Goal: Transaction & Acquisition: Purchase product/service

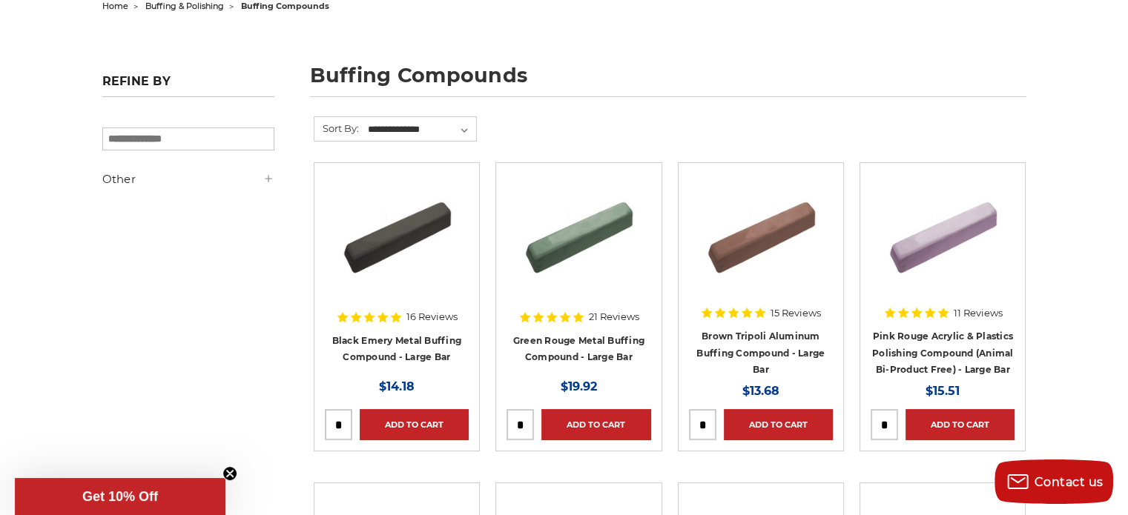
scroll to position [222, 0]
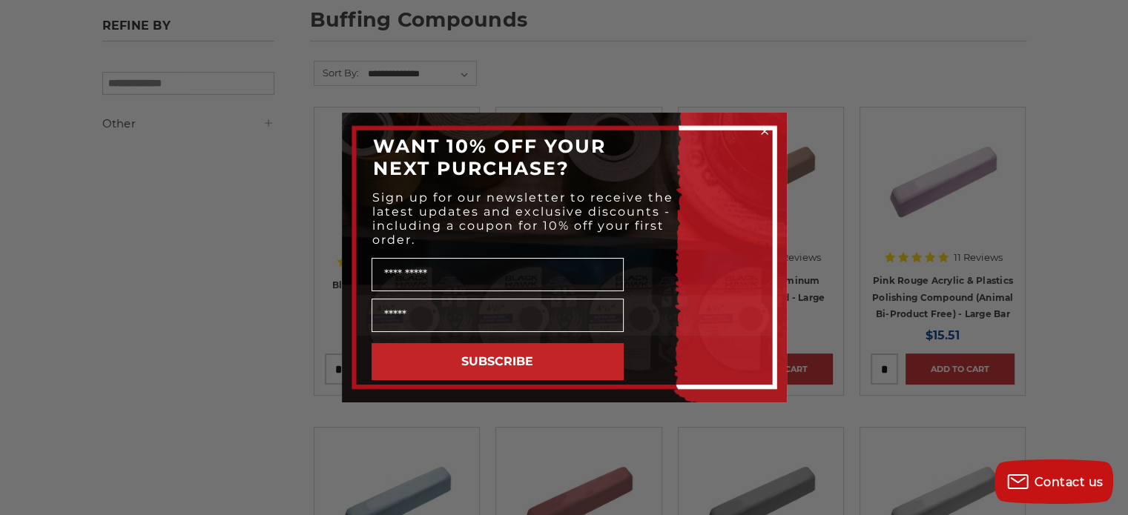
click at [766, 133] on icon "Close dialog" at bounding box center [764, 131] width 15 height 15
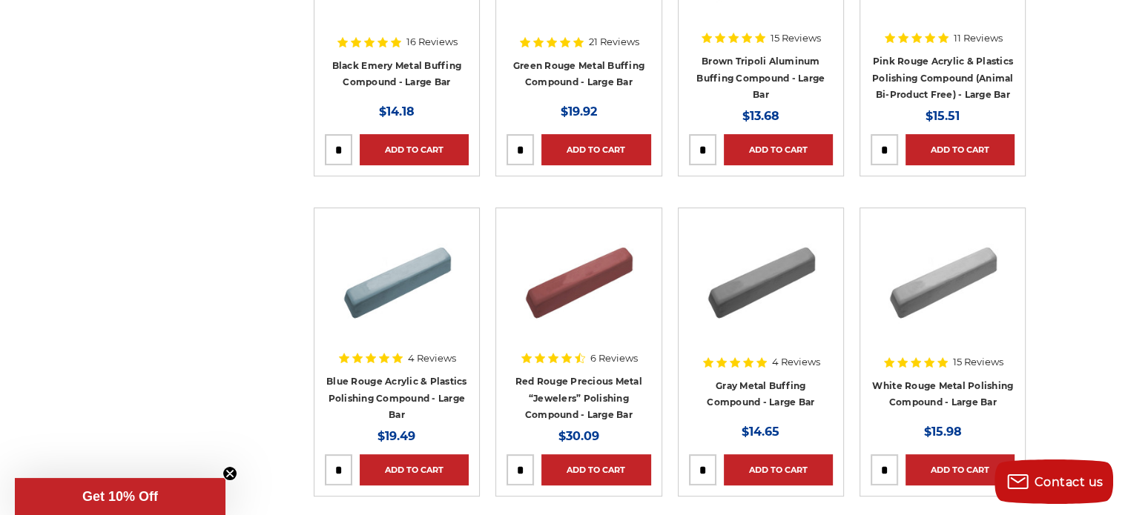
scroll to position [445, 0]
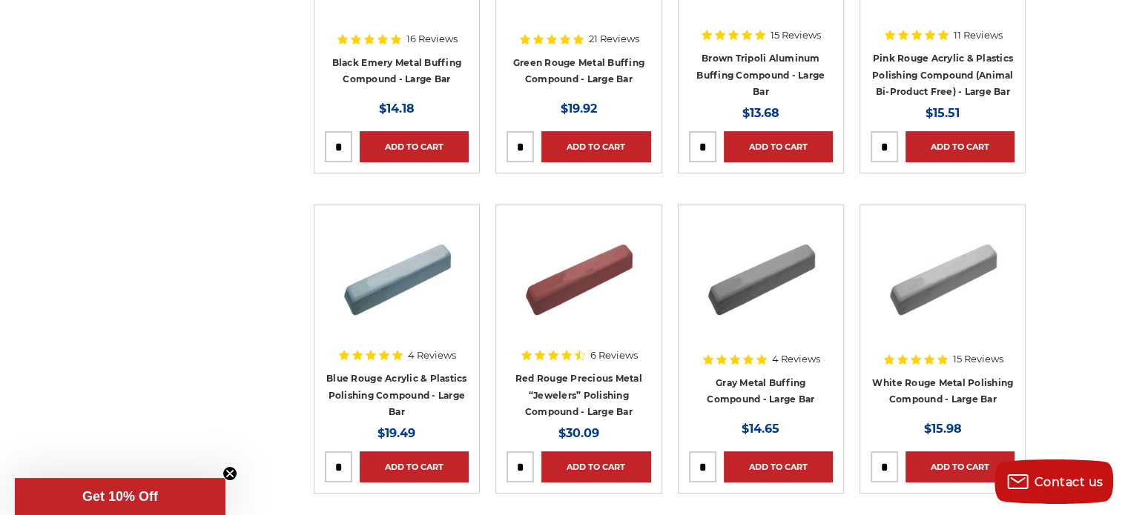
click at [566, 287] on img at bounding box center [578, 275] width 119 height 119
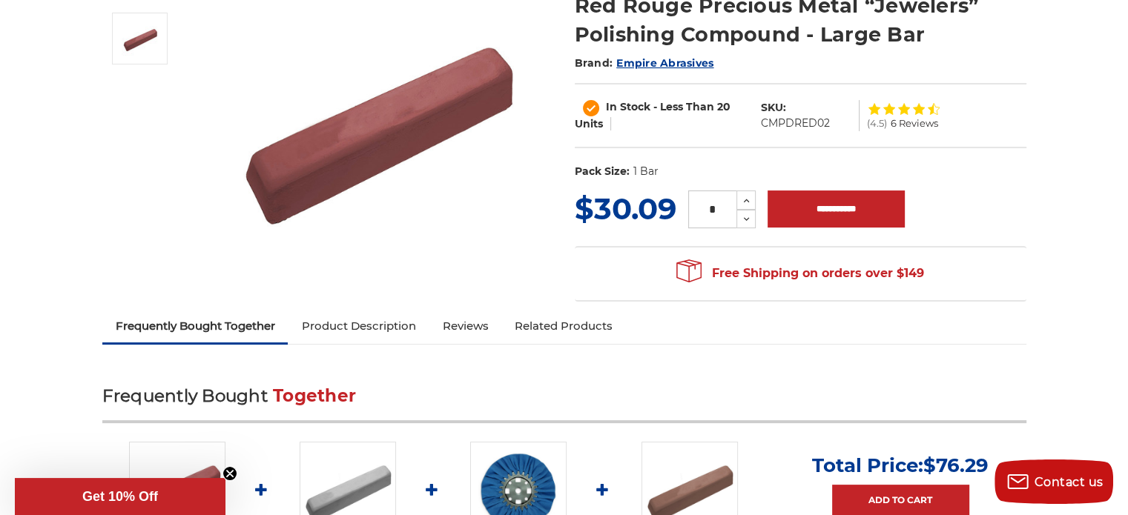
scroll to position [222, 0]
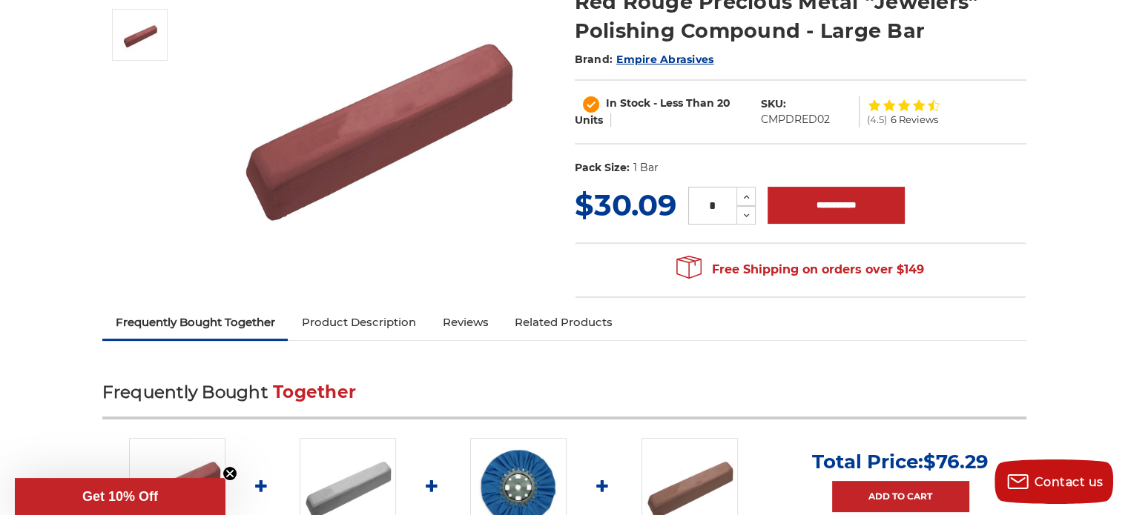
click at [350, 314] on link "Product Description" at bounding box center [358, 322] width 141 height 33
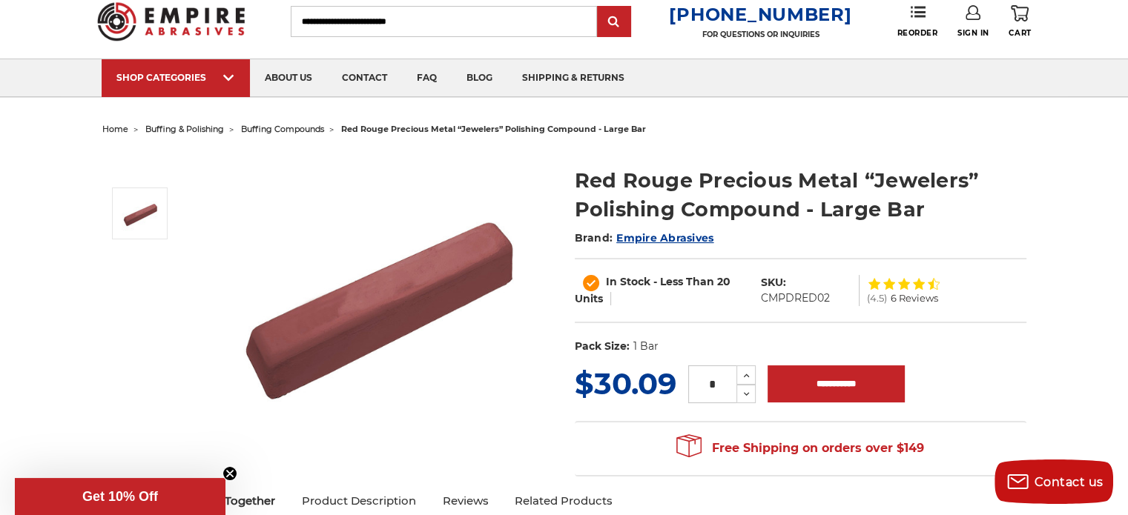
scroll to position [0, 0]
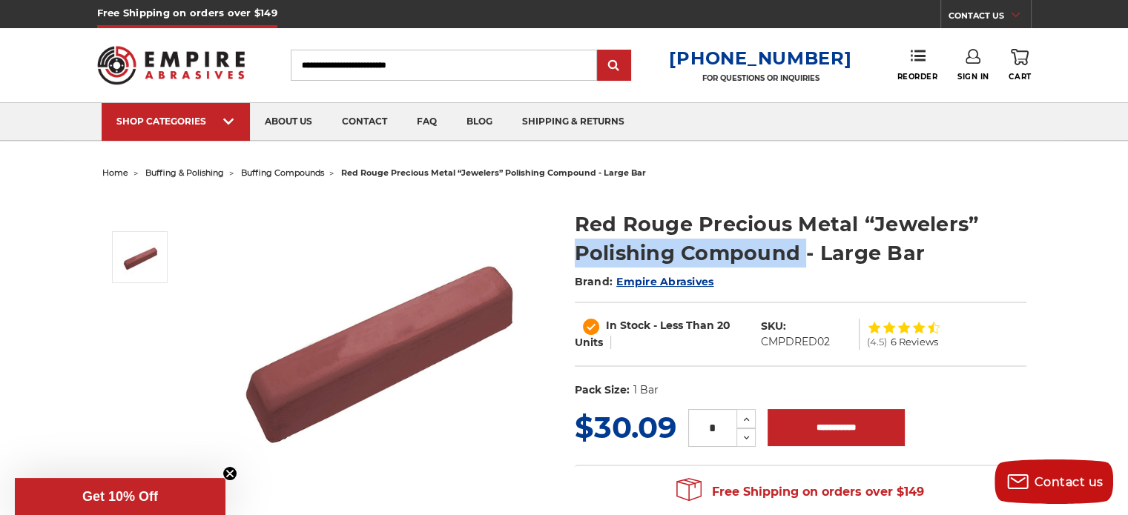
drag, startPoint x: 572, startPoint y: 251, endPoint x: 796, endPoint y: 260, distance: 223.4
click at [804, 254] on section "Red Rouge Precious Metal “Jewelers” Polishing Compound - Large Bar Brand: Empir…" at bounding box center [800, 300] width 472 height 212
copy h1 "Polishing Compound"
